Goal: Find specific page/section: Find specific page/section

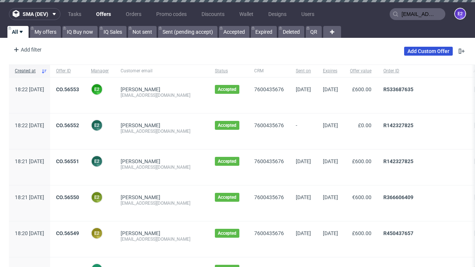
type input "[EMAIL_ADDRESS][DOMAIN_NAME]"
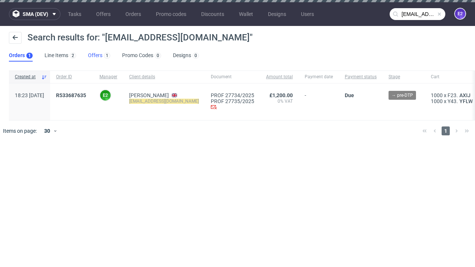
click at [99, 56] on link "Offers 1" at bounding box center [99, 56] width 22 height 12
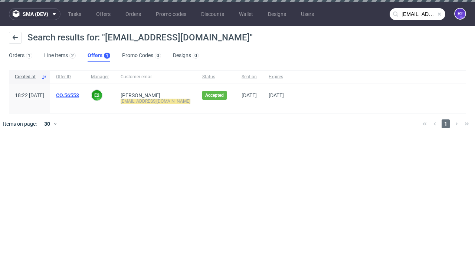
click at [79, 95] on link "CO.56553" at bounding box center [67, 95] width 23 height 6
